Goal: Find specific page/section: Find specific page/section

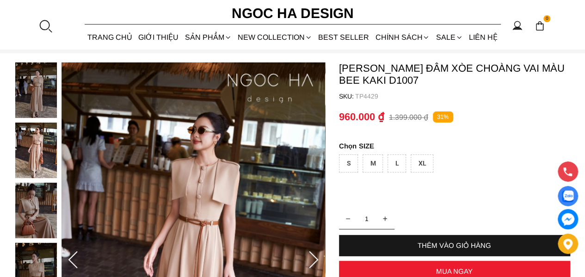
click at [46, 23] on div at bounding box center [45, 26] width 14 height 14
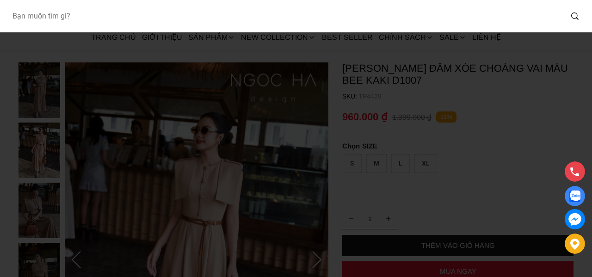
click at [64, 15] on input "Input search Bạn muốn tìm gì?" at bounding box center [284, 16] width 558 height 21
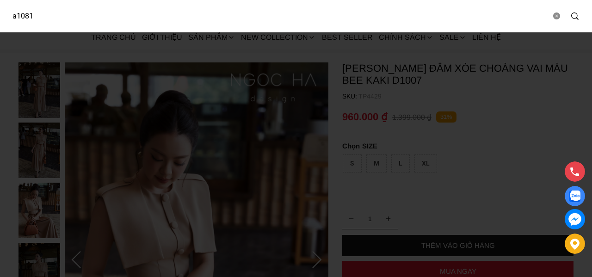
type input "a1081"
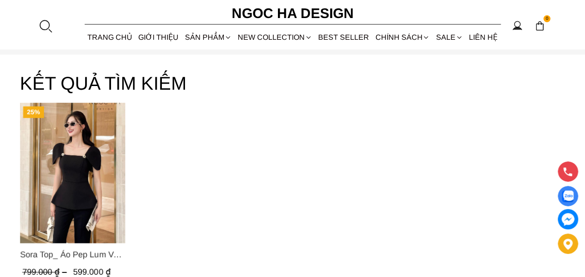
scroll to position [46, 0]
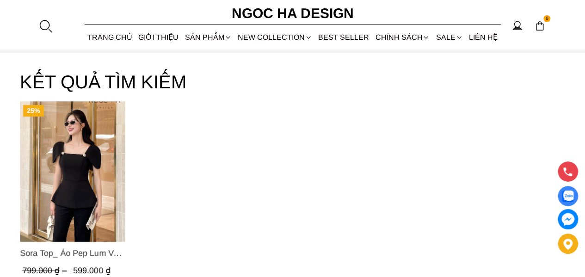
click at [80, 157] on img "Product image - Sora Top_ Áo Pep Lum Vai Chờm Đính Cúc 2 Bên Màu Đen A1081" at bounding box center [72, 171] width 105 height 141
